Goal: Use online tool/utility: Utilize a website feature to perform a specific function

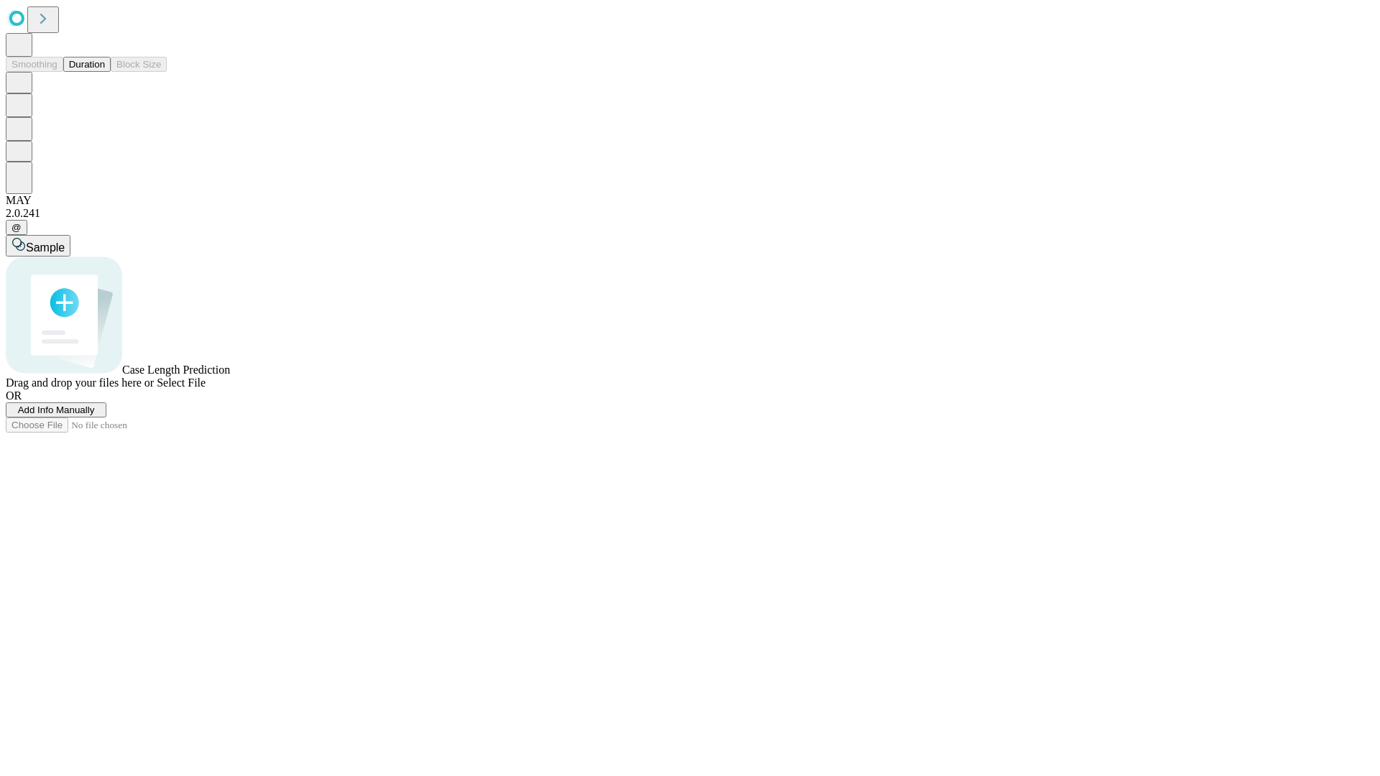
click at [95, 415] on span "Add Info Manually" at bounding box center [56, 410] width 77 height 11
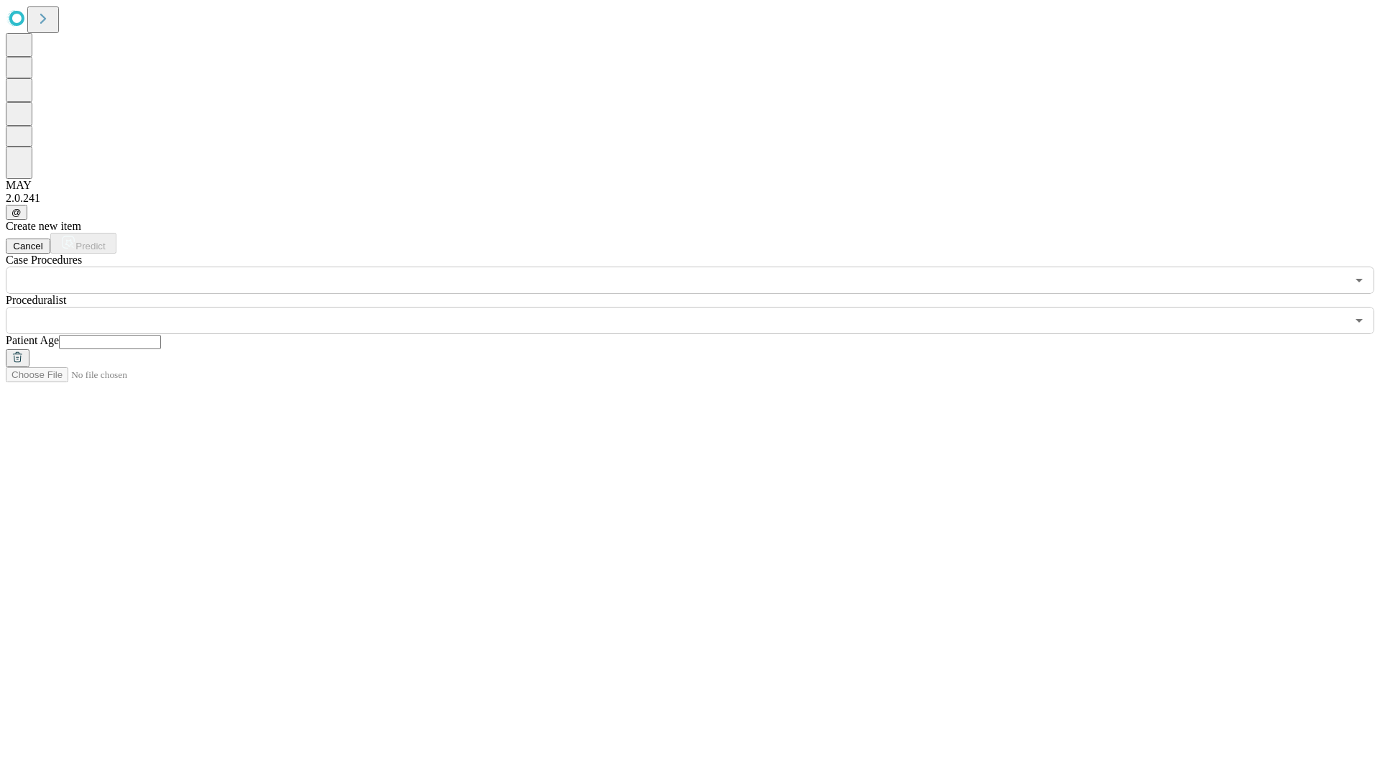
click at [161, 335] on input "text" at bounding box center [110, 342] width 102 height 14
type input "**"
click at [700, 307] on input "text" at bounding box center [676, 320] width 1340 height 27
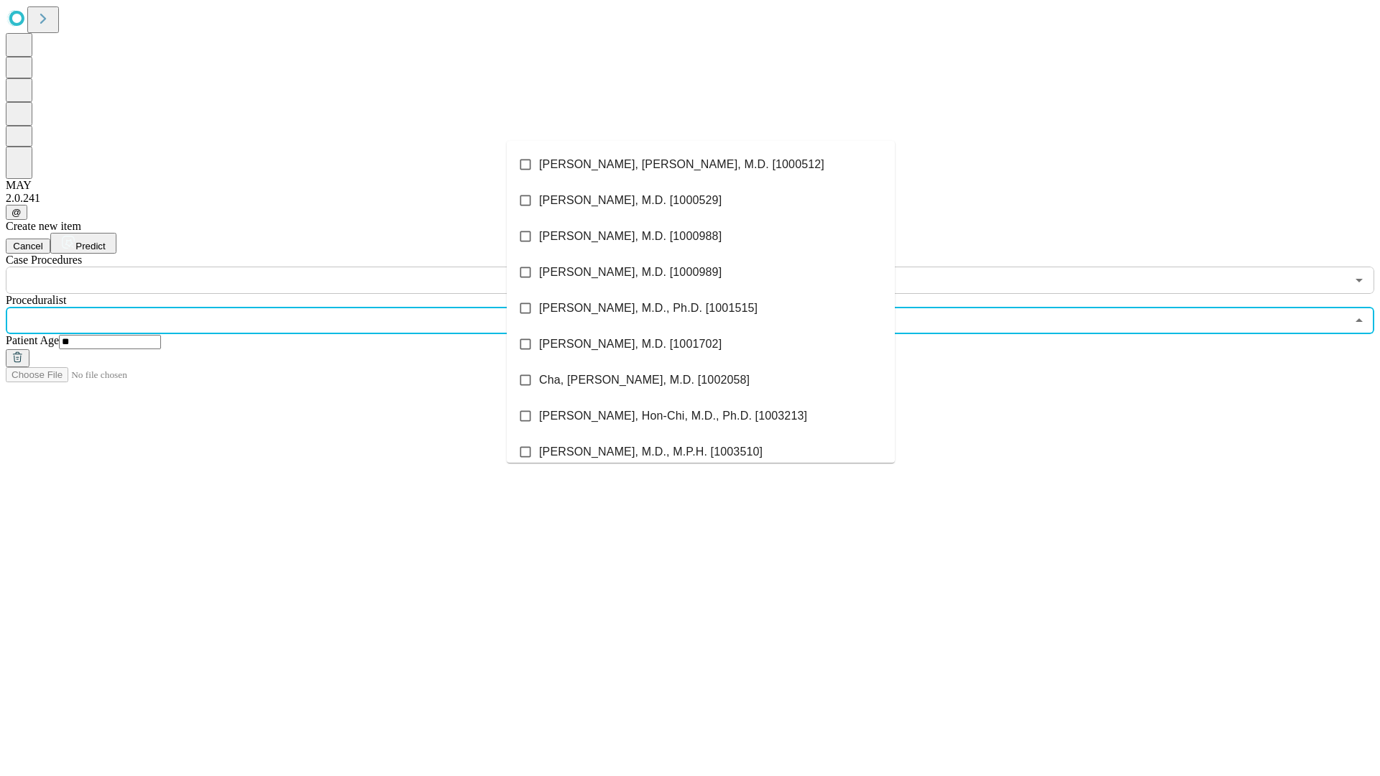
click at [701, 165] on li "[PERSON_NAME], [PERSON_NAME], M.D. [1000512]" at bounding box center [701, 165] width 388 height 36
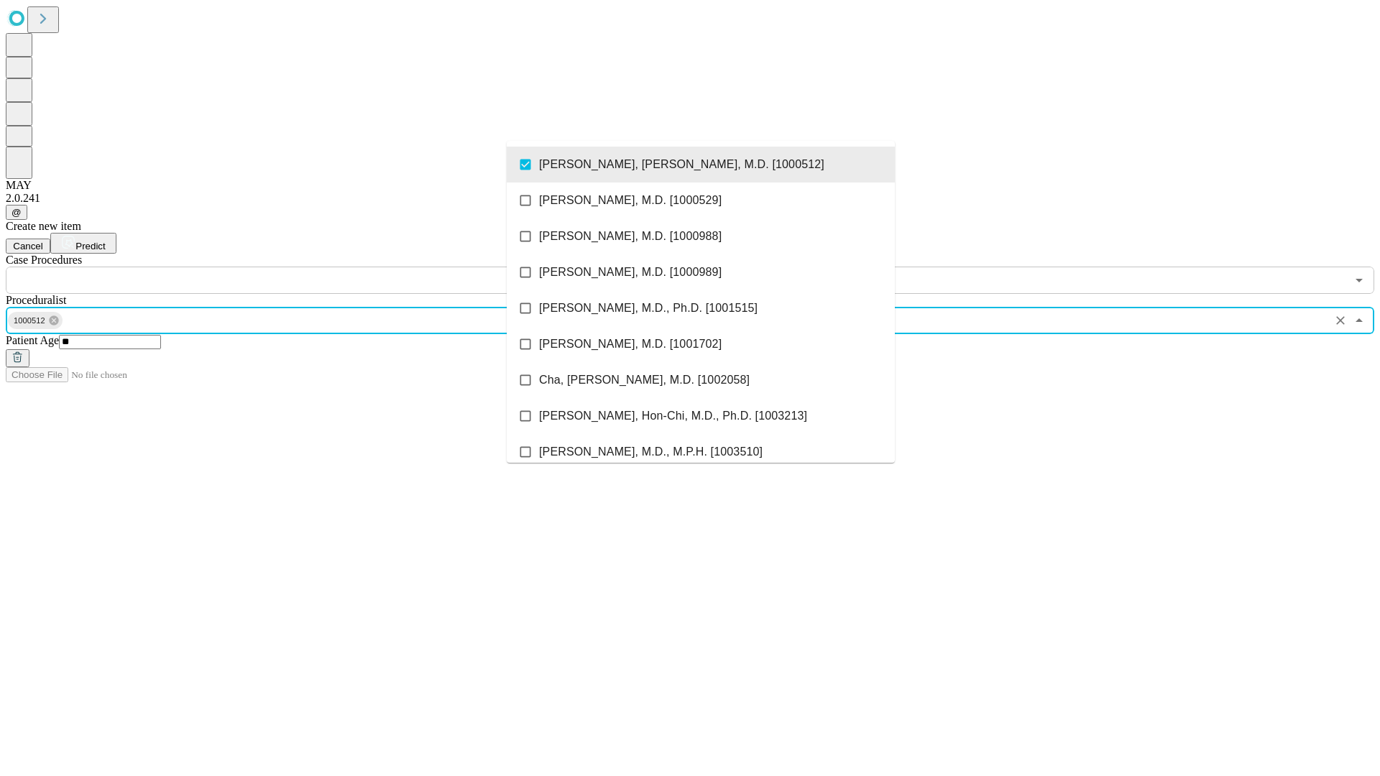
click at [302, 267] on input "text" at bounding box center [676, 280] width 1340 height 27
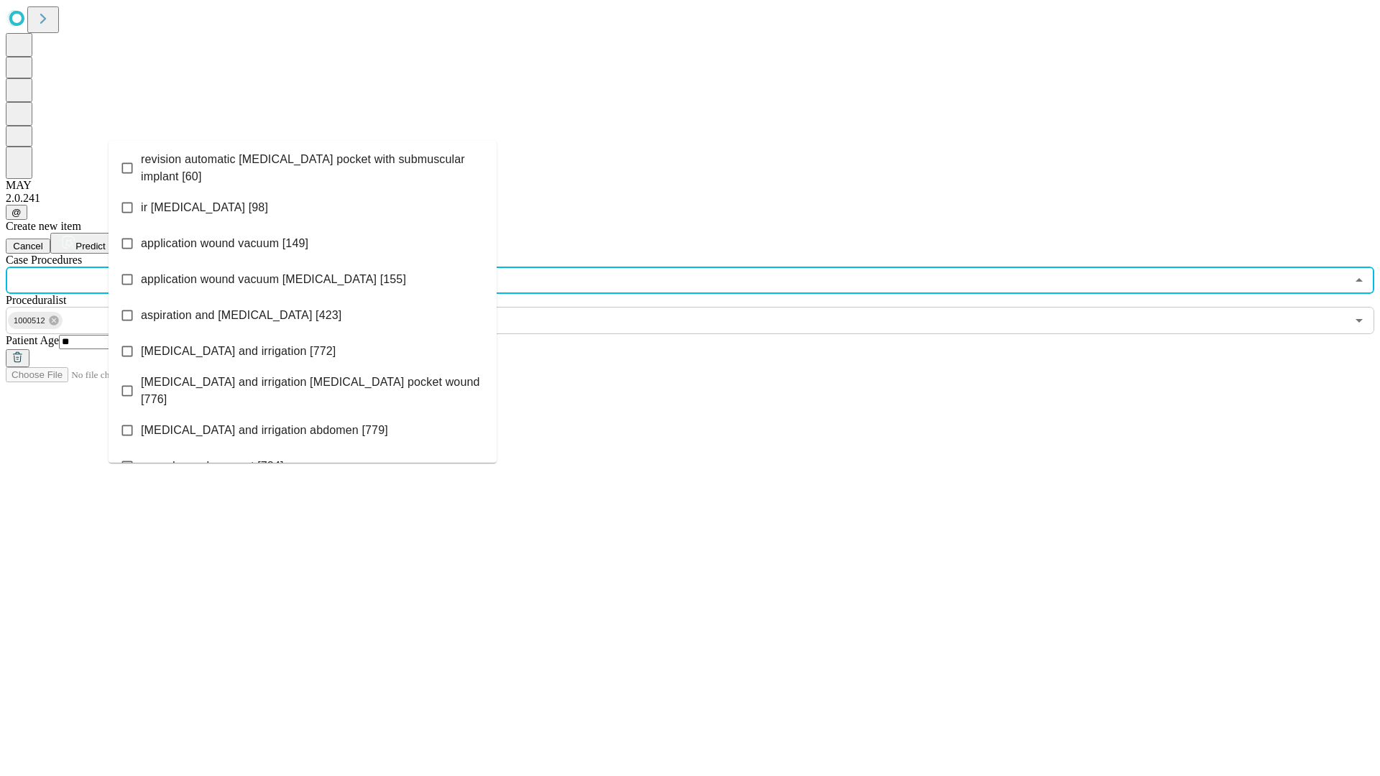
click at [303, 165] on span "revision automatic [MEDICAL_DATA] pocket with submuscular implant [60]" at bounding box center [313, 168] width 344 height 34
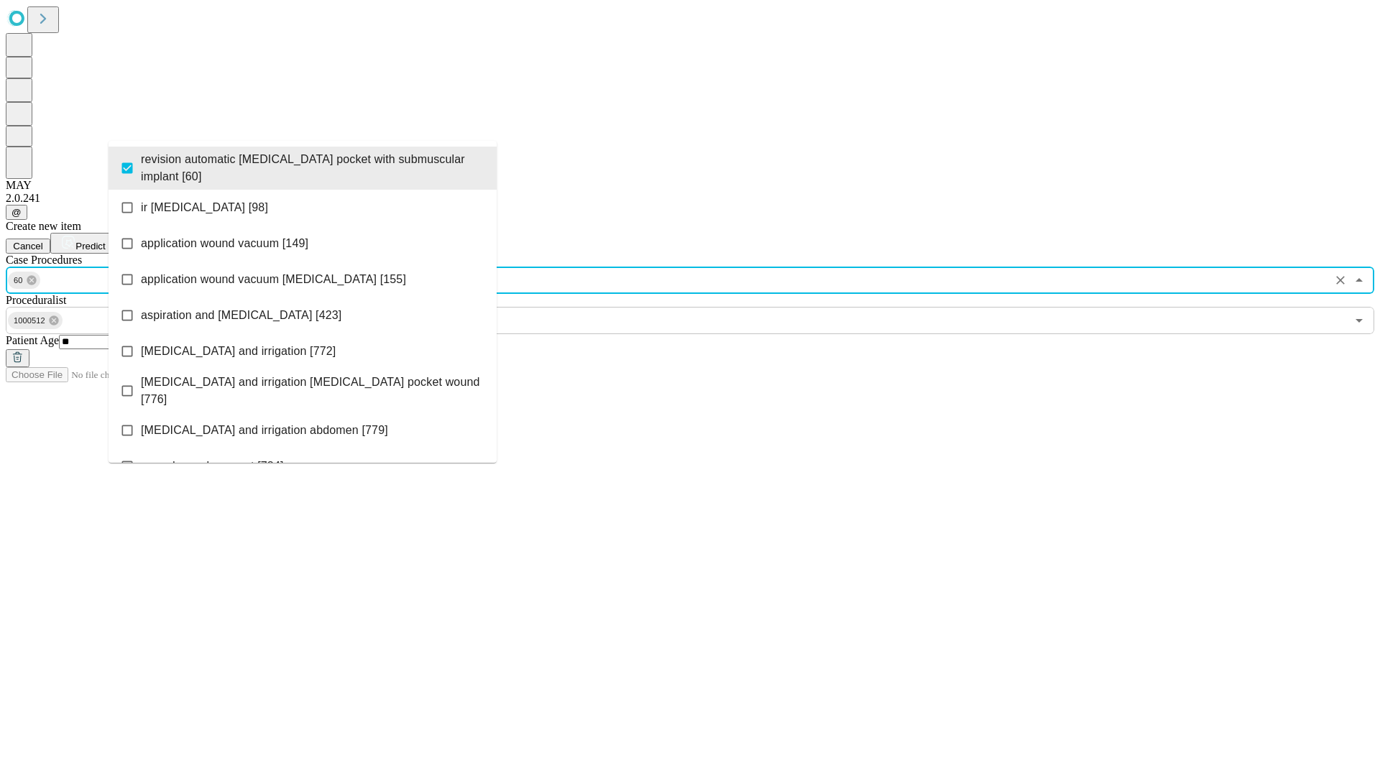
click at [105, 241] on span "Predict" at bounding box center [89, 246] width 29 height 11
